Goal: Task Accomplishment & Management: Use online tool/utility

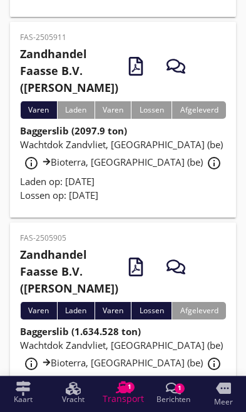
scroll to position [280, 0]
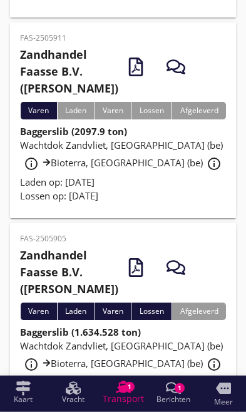
click at [56, 169] on span "Wachtdok Zandvliet, [GEOGRAPHIC_DATA] (be) info_outline Bioterra, [GEOGRAPHIC_D…" at bounding box center [122, 154] width 205 height 30
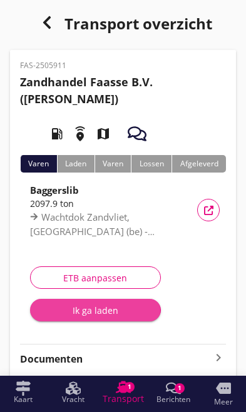
click at [73, 314] on div "Ik ga laden" at bounding box center [95, 310] width 111 height 13
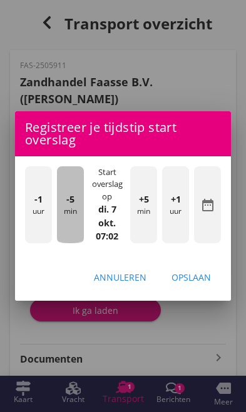
click at [61, 211] on div "-5 min" at bounding box center [70, 204] width 27 height 77
click at [58, 208] on div "-5 min" at bounding box center [70, 204] width 27 height 77
click at [51, 201] on div "-1 uur" at bounding box center [38, 204] width 27 height 77
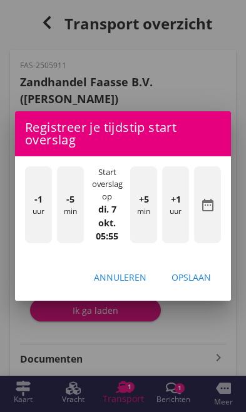
click at [51, 203] on div "-1 uur" at bounding box center [38, 204] width 27 height 77
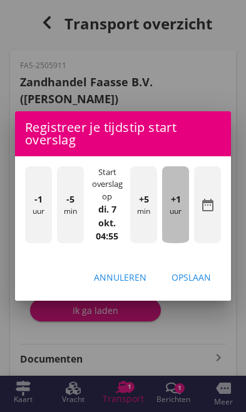
click at [182, 223] on div "+1 uur" at bounding box center [175, 204] width 27 height 77
click at [180, 223] on div "+1 uur" at bounding box center [175, 204] width 27 height 77
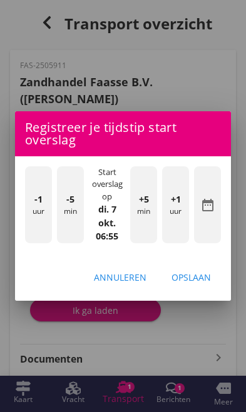
click at [76, 218] on div "-5 min" at bounding box center [70, 204] width 27 height 77
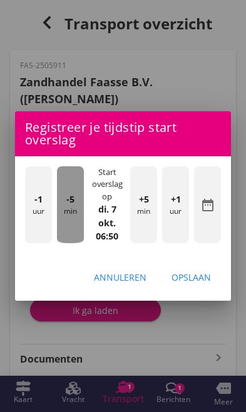
click at [72, 213] on div "-5 min" at bounding box center [70, 204] width 27 height 77
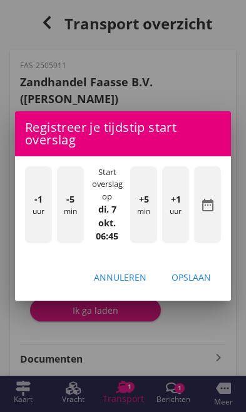
click at [205, 280] on div "Opslaan" at bounding box center [190, 277] width 39 height 13
